Goal: Entertainment & Leisure: Consume media (video, audio)

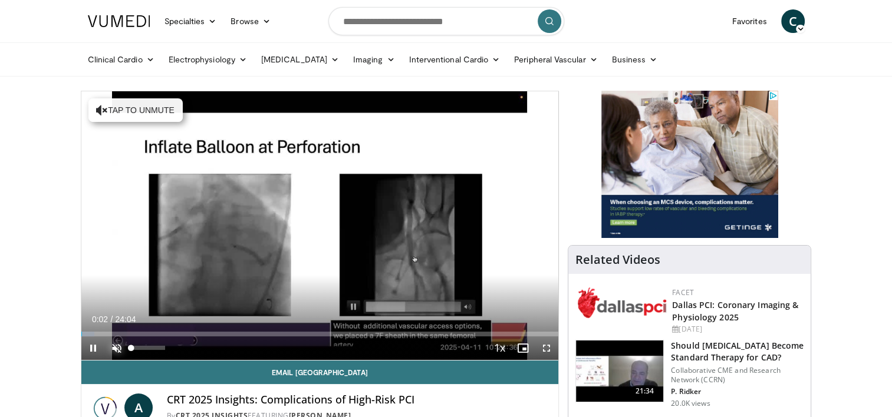
click at [118, 348] on span "Video Player" at bounding box center [117, 349] width 24 height 24
click at [146, 350] on div "46%" at bounding box center [148, 349] width 41 height 24
click at [134, 349] on div "9%" at bounding box center [148, 348] width 34 height 4
click at [139, 350] on div "Volume Level" at bounding box center [135, 348] width 8 height 4
click at [544, 349] on span "Video Player" at bounding box center [547, 349] width 24 height 24
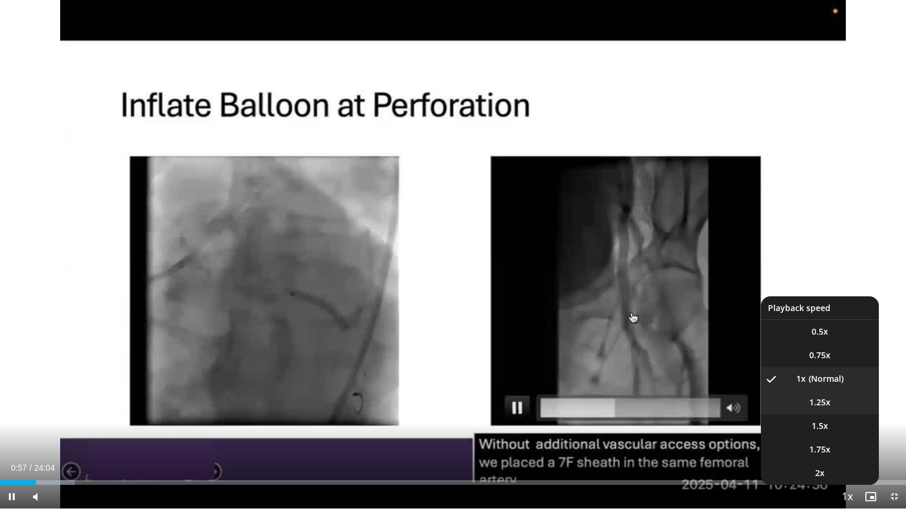
click at [822, 400] on video-js "**********" at bounding box center [453, 254] width 906 height 509
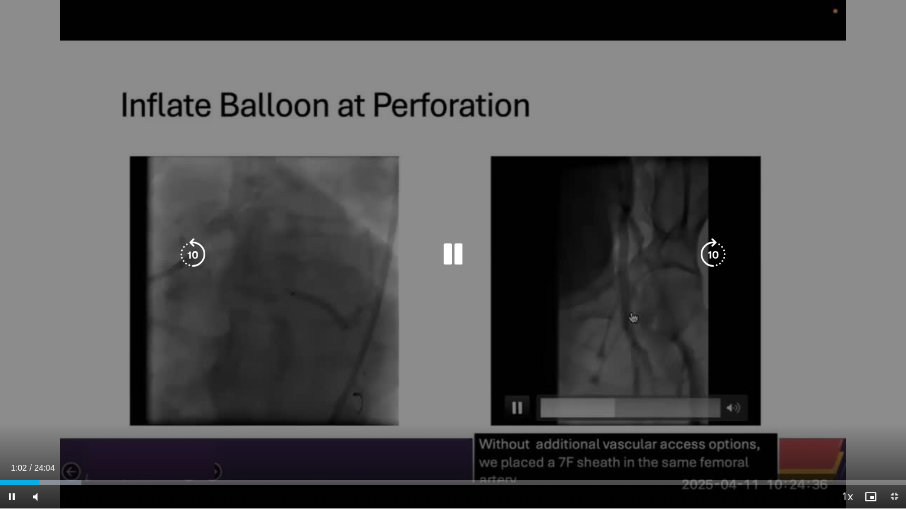
click at [815, 406] on div "10 seconds Tap to unmute" at bounding box center [453, 254] width 906 height 509
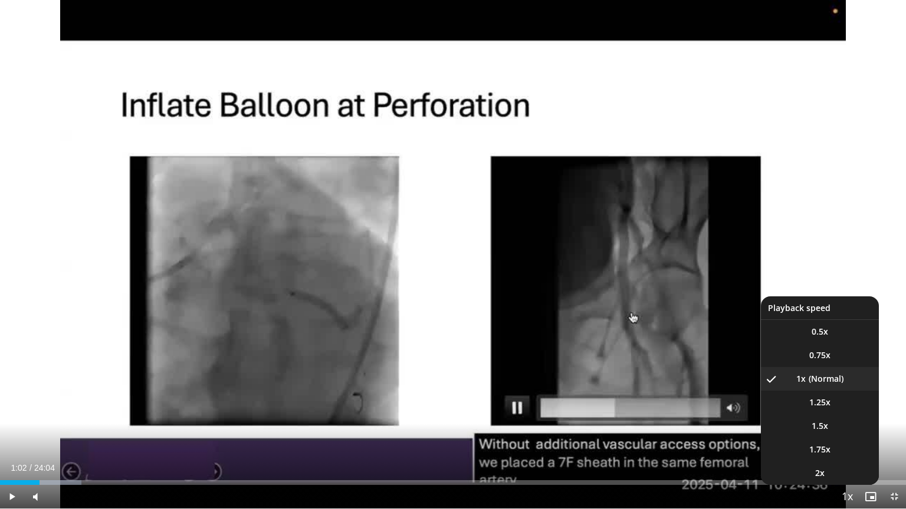
click at [845, 417] on span "Video Player" at bounding box center [846, 498] width 17 height 24
click at [808, 404] on li "1.25x" at bounding box center [820, 403] width 118 height 24
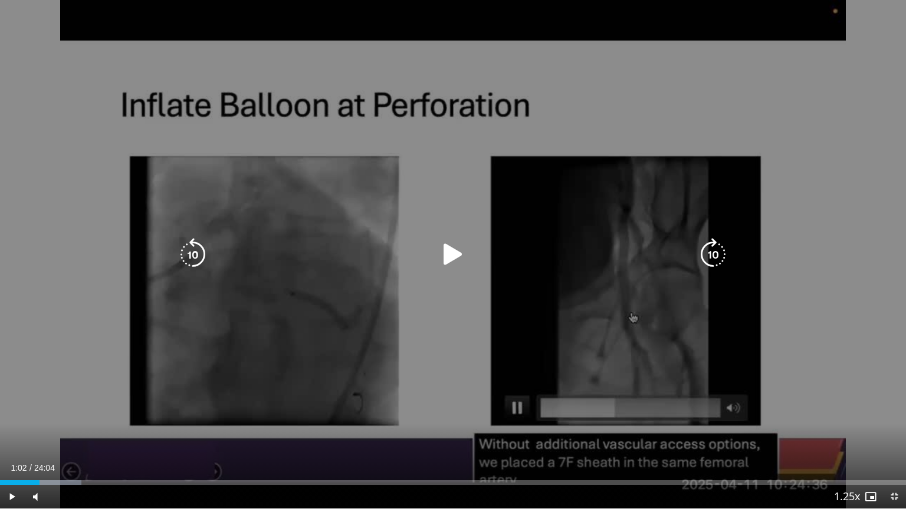
click at [447, 259] on icon "Video Player" at bounding box center [452, 254] width 33 height 33
